Goal: Information Seeking & Learning: Learn about a topic

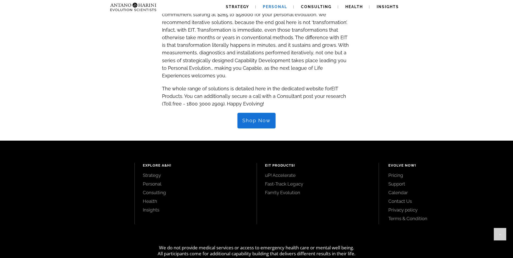
scroll to position [568, 0]
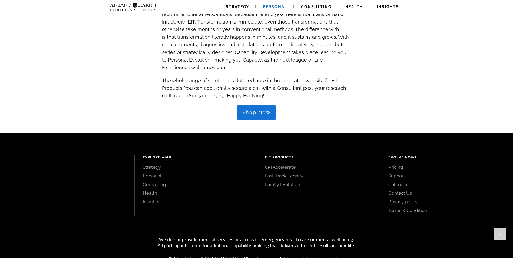
click at [402, 164] on link "Pricing" at bounding box center [445, 167] width 113 height 6
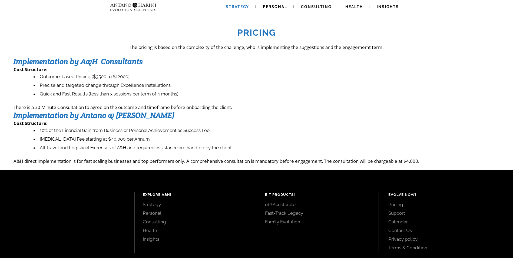
click at [233, 5] on span "Strategy" at bounding box center [237, 7] width 23 height 4
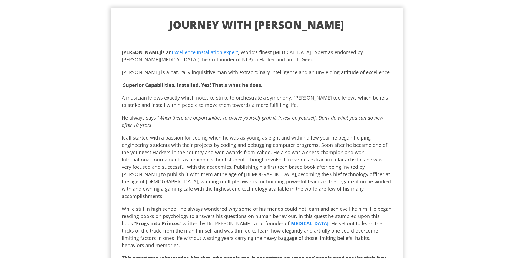
drag, startPoint x: 150, startPoint y: 58, endPoint x: 300, endPoint y: 59, distance: 150.2
click at [300, 59] on p "[PERSON_NAME] is an Excellence Installation expert , World’s finest [MEDICAL_DA…" at bounding box center [257, 56] width 270 height 15
drag, startPoint x: 300, startPoint y: 59, endPoint x: 293, endPoint y: 59, distance: 7.0
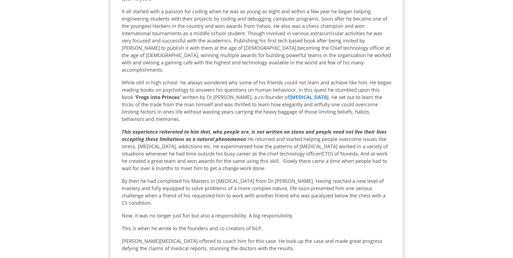
scroll to position [162, 0]
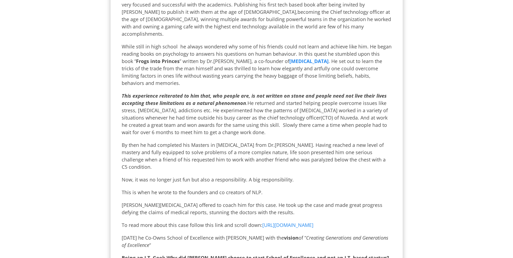
click at [297, 222] on span "http://www.antanosolar.com/" at bounding box center [288, 225] width 51 height 6
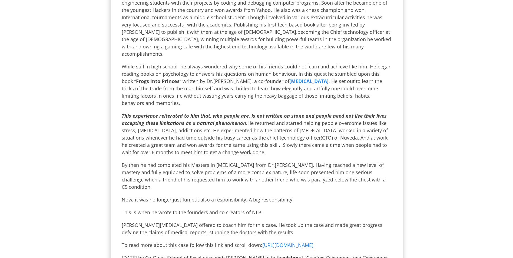
scroll to position [113, 0]
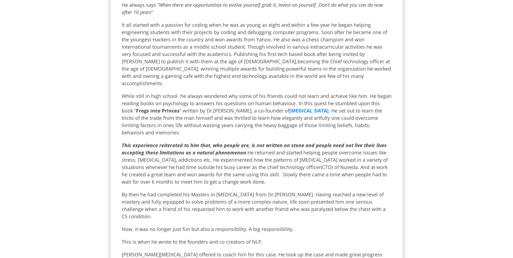
click at [322, 107] on b "Neuro Linguistic Programming" at bounding box center [309, 110] width 39 height 6
